Goal: Task Accomplishment & Management: Complete application form

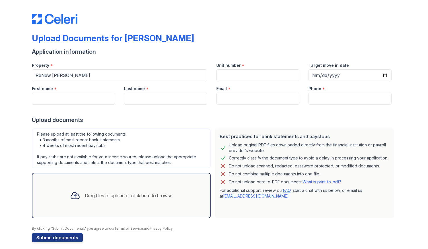
click at [122, 188] on div "Drag files to upload or click here to browse" at bounding box center [121, 195] width 112 height 19
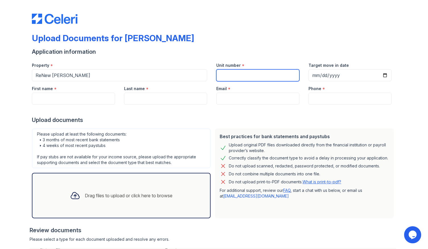
click at [242, 77] on input "Unit number" at bounding box center [257, 75] width 83 height 12
type input "V11"
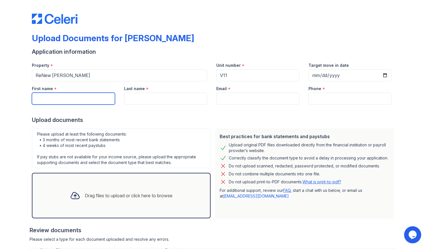
click at [63, 99] on input "First name" at bounding box center [73, 99] width 83 height 12
type input "[PERSON_NAME]"
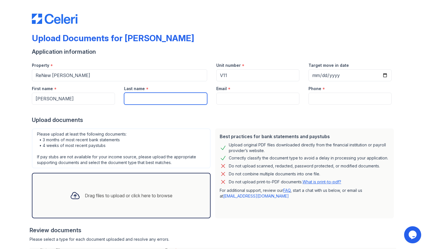
click at [130, 102] on input "Last name" at bounding box center [165, 99] width 83 height 12
type input "[PERSON_NAME]"
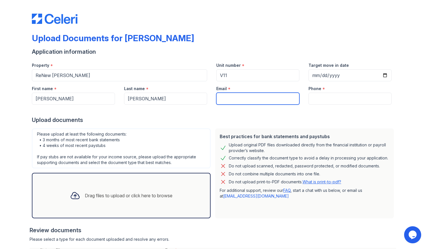
click at [243, 98] on input "Email" at bounding box center [257, 99] width 83 height 12
type input "[EMAIL_ADDRESS][DOMAIN_NAME]"
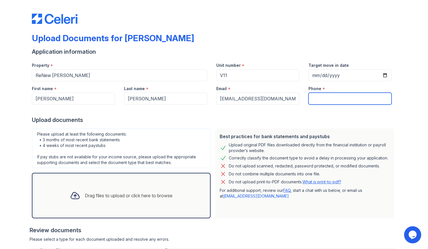
click at [330, 103] on input "Phone" at bounding box center [349, 99] width 83 height 12
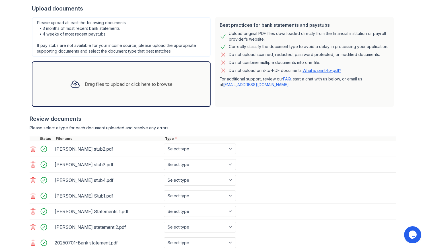
scroll to position [165, 0]
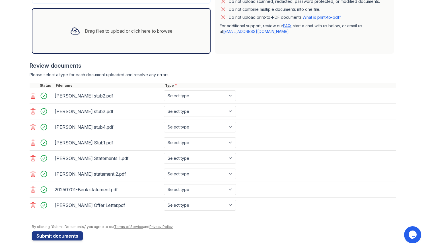
type input "4702140943"
click at [207, 97] on select "Select type Paystub Bank Statement Offer Letter Tax Documents Benefit Award Let…" at bounding box center [200, 95] width 72 height 11
select select "paystub"
click at [164, 90] on select "Select type Paystub Bank Statement Offer Letter Tax Documents Benefit Award Let…" at bounding box center [200, 95] width 72 height 11
click at [203, 112] on select "Select type Paystub Bank Statement Offer Letter Tax Documents Benefit Award Let…" at bounding box center [200, 111] width 72 height 11
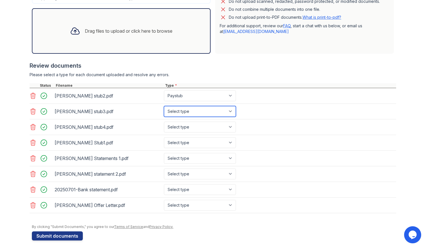
select select "paystub"
click at [164, 106] on select "Select type Paystub Bank Statement Offer Letter Tax Documents Benefit Award Let…" at bounding box center [200, 111] width 72 height 11
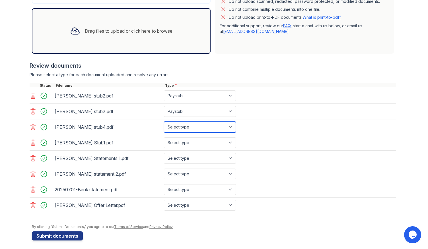
click at [196, 126] on select "Select type Paystub Bank Statement Offer Letter Tax Documents Benefit Award Let…" at bounding box center [200, 127] width 72 height 11
select select "paystub"
click at [164, 122] on select "Select type Paystub Bank Statement Offer Letter Tax Documents Benefit Award Let…" at bounding box center [200, 127] width 72 height 11
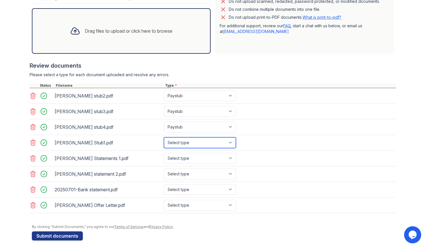
click at [192, 141] on select "Select type Paystub Bank Statement Offer Letter Tax Documents Benefit Award Let…" at bounding box center [200, 142] width 72 height 11
select select "paystub"
click at [164, 137] on select "Select type Paystub Bank Statement Offer Letter Tax Documents Benefit Award Let…" at bounding box center [200, 142] width 72 height 11
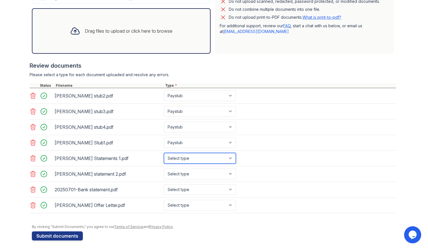
click at [194, 158] on select "Select type Paystub Bank Statement Offer Letter Tax Documents Benefit Award Let…" at bounding box center [200, 158] width 72 height 11
select select "bank_statement"
click at [164, 153] on select "Select type Paystub Bank Statement Offer Letter Tax Documents Benefit Award Let…" at bounding box center [200, 158] width 72 height 11
click at [189, 174] on select "Select type Paystub Bank Statement Offer Letter Tax Documents Benefit Award Let…" at bounding box center [200, 174] width 72 height 11
select select "bank_statement"
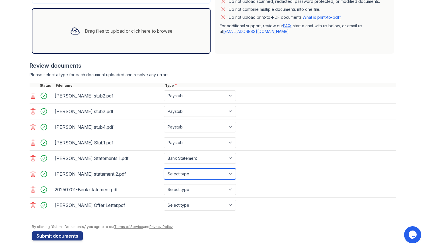
click at [164, 169] on select "Select type Paystub Bank Statement Offer Letter Tax Documents Benefit Award Let…" at bounding box center [200, 174] width 72 height 11
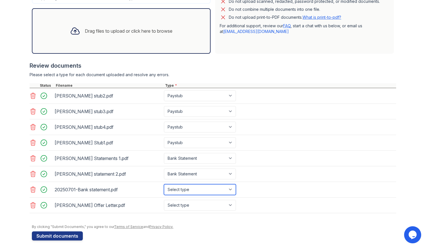
click at [194, 187] on select "Select type Paystub Bank Statement Offer Letter Tax Documents Benefit Award Let…" at bounding box center [200, 189] width 72 height 11
select select "bank_statement"
click at [164, 184] on select "Select type Paystub Bank Statement Offer Letter Tax Documents Benefit Award Let…" at bounding box center [200, 189] width 72 height 11
click at [186, 203] on select "Select type Paystub Bank Statement Offer Letter Tax Documents Benefit Award Let…" at bounding box center [200, 205] width 72 height 11
select select "offer_letter"
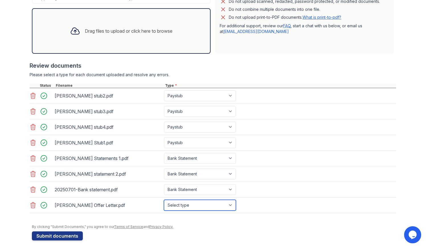
click at [164, 200] on select "Select type Paystub Bank Statement Offer Letter Tax Documents Benefit Award Let…" at bounding box center [200, 205] width 72 height 11
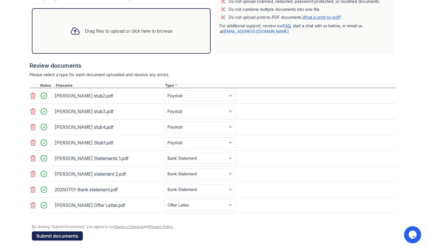
click at [71, 233] on button "Submit documents" at bounding box center [57, 236] width 51 height 9
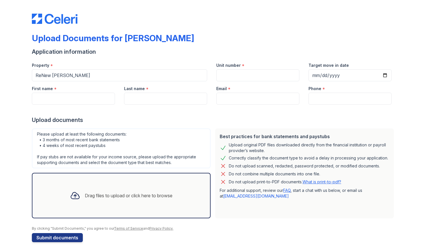
scroll to position [4, 0]
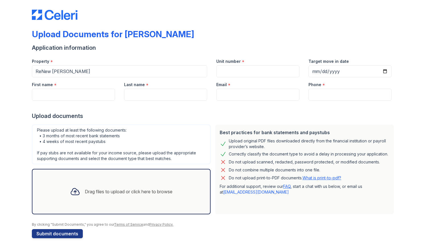
click at [170, 188] on div "Drag files to upload or click here to browse" at bounding box center [129, 191] width 88 height 7
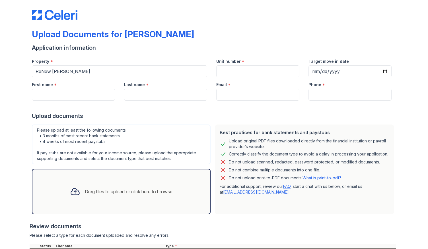
click at [141, 185] on div "Drag files to upload or click here to browse" at bounding box center [121, 191] width 112 height 19
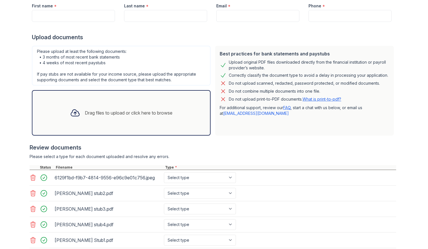
scroll to position [165, 0]
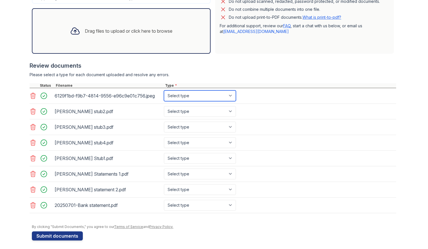
click at [183, 92] on select "Select type Paystub Bank Statement Offer Letter Tax Documents Benefit Award Let…" at bounding box center [200, 95] width 72 height 11
select select "offer_letter"
click at [164, 90] on select "Select type Paystub Bank Statement Offer Letter Tax Documents Benefit Award Let…" at bounding box center [200, 95] width 72 height 11
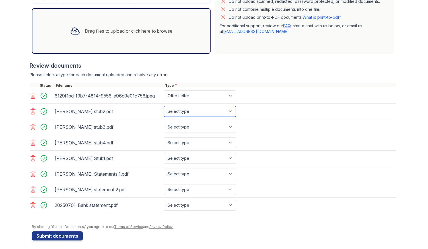
click at [193, 106] on select "Select type Paystub Bank Statement Offer Letter Tax Documents Benefit Award Let…" at bounding box center [200, 111] width 72 height 11
select select "paystub"
click at [164, 106] on select "Select type Paystub Bank Statement Offer Letter Tax Documents Benefit Award Let…" at bounding box center [200, 111] width 72 height 11
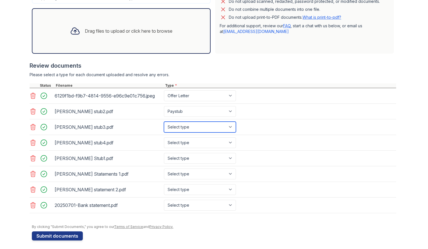
click at [187, 125] on select "Select type Paystub Bank Statement Offer Letter Tax Documents Benefit Award Let…" at bounding box center [200, 127] width 72 height 11
select select "paystub"
click at [164, 122] on select "Select type Paystub Bank Statement Offer Letter Tax Documents Benefit Award Let…" at bounding box center [200, 127] width 72 height 11
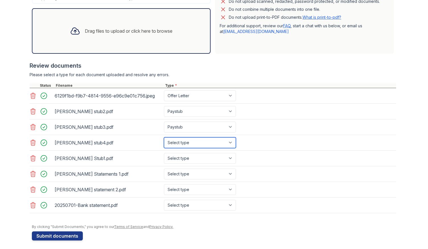
click at [182, 139] on select "Select type Paystub Bank Statement Offer Letter Tax Documents Benefit Award Let…" at bounding box center [200, 142] width 72 height 11
select select "paystub"
click at [164, 137] on select "Select type Paystub Bank Statement Offer Letter Tax Documents Benefit Award Let…" at bounding box center [200, 142] width 72 height 11
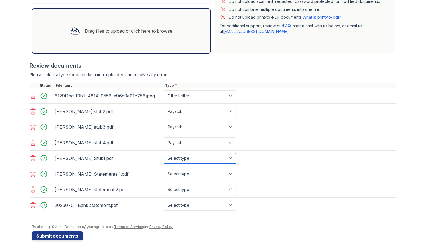
click at [181, 157] on select "Select type Paystub Bank Statement Offer Letter Tax Documents Benefit Award Let…" at bounding box center [200, 158] width 72 height 11
select select "paystub"
click at [164, 153] on select "Select type Paystub Bank Statement Offer Letter Tax Documents Benefit Award Let…" at bounding box center [200, 158] width 72 height 11
click at [186, 172] on select "Select type Paystub Bank Statement Offer Letter Tax Documents Benefit Award Let…" at bounding box center [200, 174] width 72 height 11
select select "bank_statement"
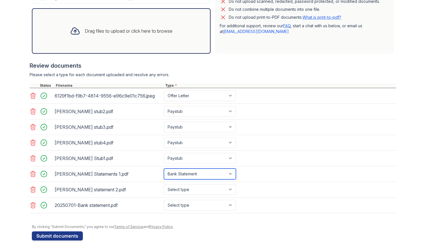
click at [164, 169] on select "Select type Paystub Bank Statement Offer Letter Tax Documents Benefit Award Let…" at bounding box center [200, 174] width 72 height 11
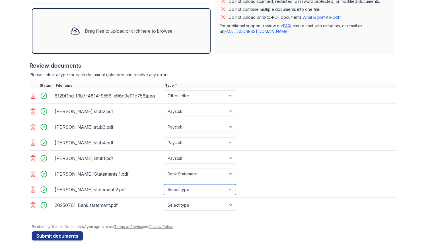
click at [187, 188] on select "Select type Paystub Bank Statement Offer Letter Tax Documents Benefit Award Let…" at bounding box center [200, 189] width 72 height 11
select select "bank_statement"
click at [164, 184] on select "Select type Paystub Bank Statement Offer Letter Tax Documents Benefit Award Let…" at bounding box center [200, 189] width 72 height 11
click at [188, 204] on select "Select type Paystub Bank Statement Offer Letter Tax Documents Benefit Award Let…" at bounding box center [200, 205] width 72 height 11
select select "bank_statement"
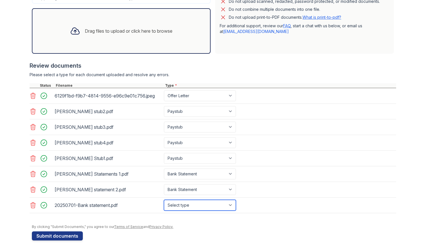
click at [164, 200] on select "Select type Paystub Bank Statement Offer Letter Tax Documents Benefit Award Let…" at bounding box center [200, 205] width 72 height 11
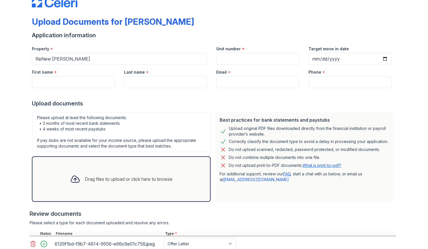
scroll to position [6, 0]
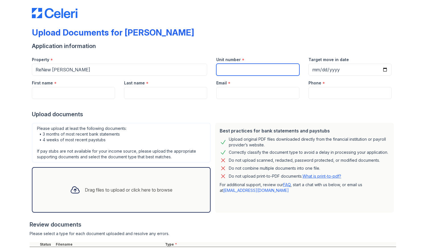
click at [227, 70] on input "Unit number" at bounding box center [257, 70] width 83 height 12
type input "V11"
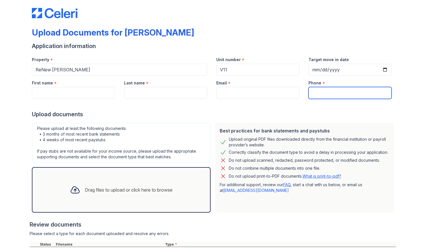
click at [315, 89] on input "Phone" at bounding box center [349, 93] width 83 height 12
type input "4702140943"
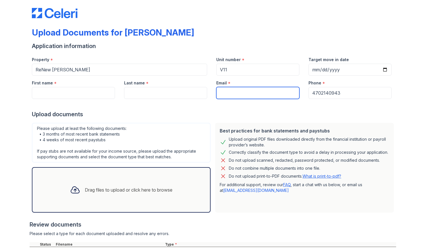
click at [266, 95] on input "Email" at bounding box center [257, 93] width 83 height 12
type input "[EMAIL_ADDRESS][DOMAIN_NAME]"
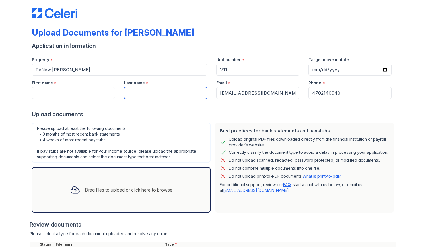
click at [179, 91] on input "Last name" at bounding box center [165, 93] width 83 height 12
type input "[PERSON_NAME]"
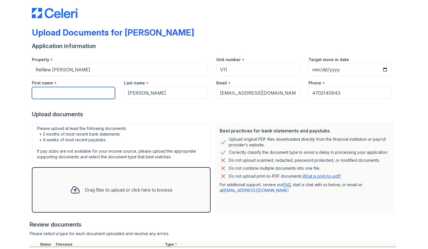
click at [75, 92] on input "First name" at bounding box center [73, 93] width 83 height 12
type input "[PERSON_NAME]"
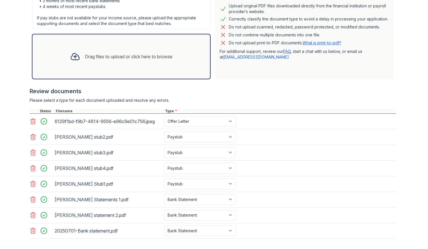
scroll to position [165, 0]
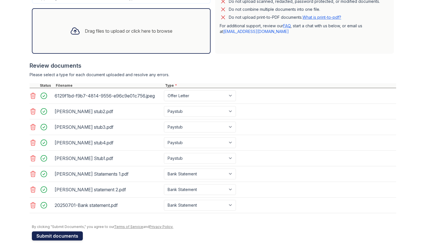
click at [63, 232] on button "Submit documents" at bounding box center [57, 236] width 51 height 9
